Goal: Task Accomplishment & Management: Manage account settings

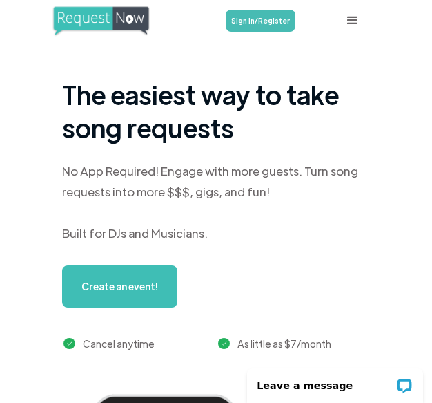
click at [269, 22] on link "Sign In/Register" at bounding box center [261, 21] width 70 height 22
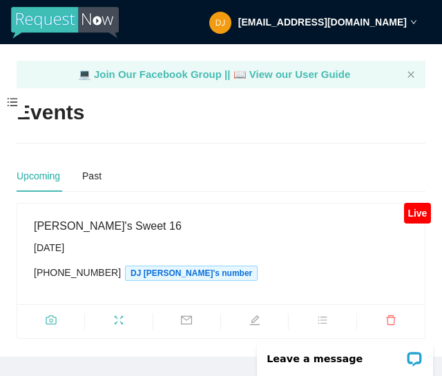
click at [46, 314] on span at bounding box center [50, 322] width 67 height 17
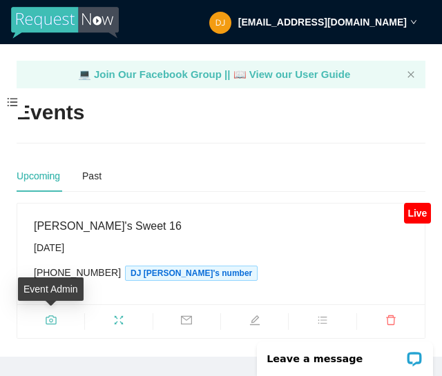
click at [49, 321] on icon "camera" at bounding box center [51, 320] width 11 height 11
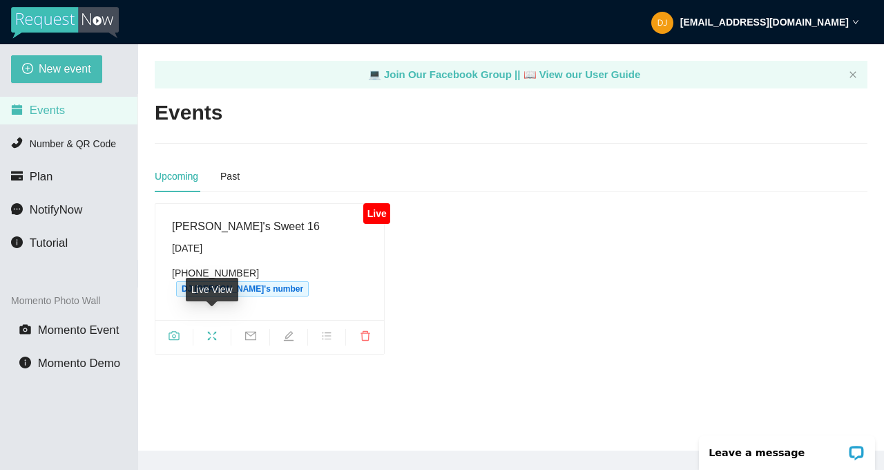
click at [211, 330] on icon "fullscreen" at bounding box center [212, 335] width 11 height 11
click at [812, 24] on strong "[EMAIL_ADDRESS][DOMAIN_NAME]" at bounding box center [764, 22] width 169 height 11
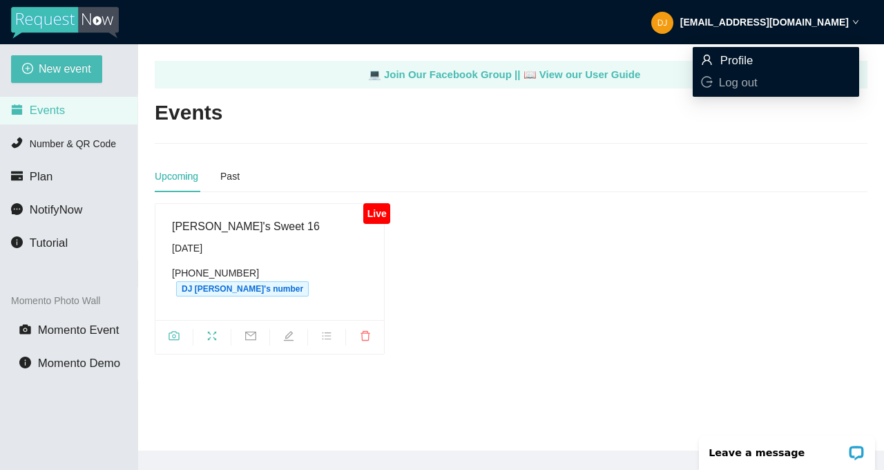
click at [730, 60] on span "Profile" at bounding box center [736, 60] width 33 height 13
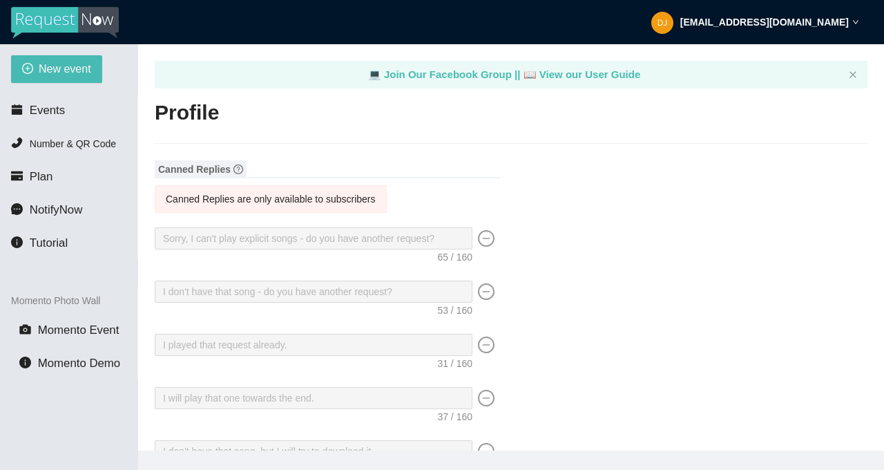
type input "[PERSON_NAME]"
type input "DJ [PERSON_NAME] Wedding and Event DJ Services"
type input "DJ [PERSON_NAME]"
type input "[PHONE_NUMBER]"
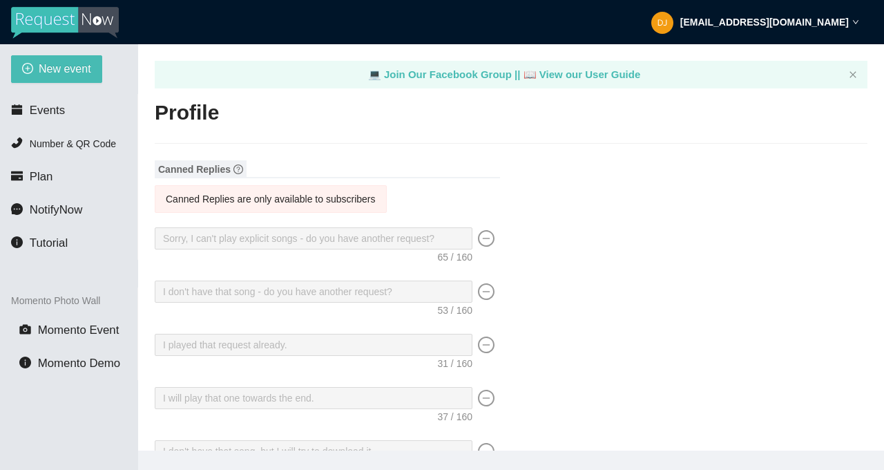
type input "[EMAIL_ADDRESS][DOMAIN_NAME]"
type input "[URL][DOMAIN_NAME]"
click at [669, 79] on div "💻 Join Our Facebook Group || 📖 View our User Guide" at bounding box center [504, 74] width 678 height 17
click at [37, 115] on span "Events" at bounding box center [47, 110] width 35 height 13
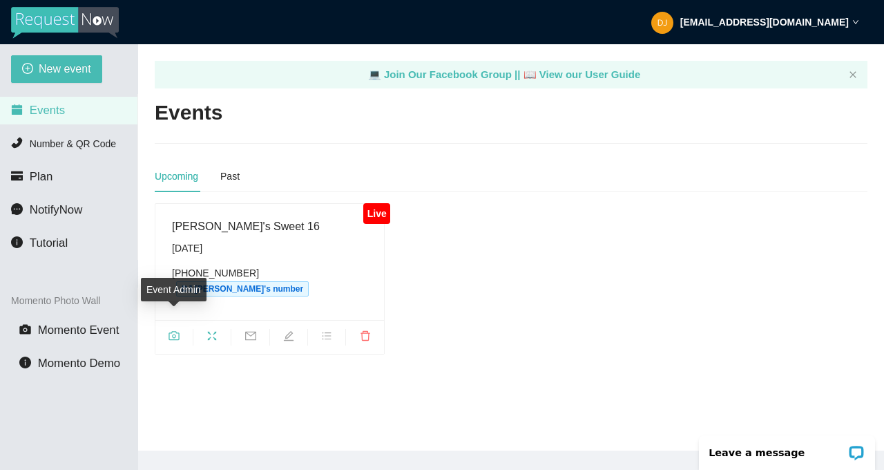
click at [177, 330] on span "camera" at bounding box center [173, 337] width 37 height 15
